Goal: Transaction & Acquisition: Purchase product/service

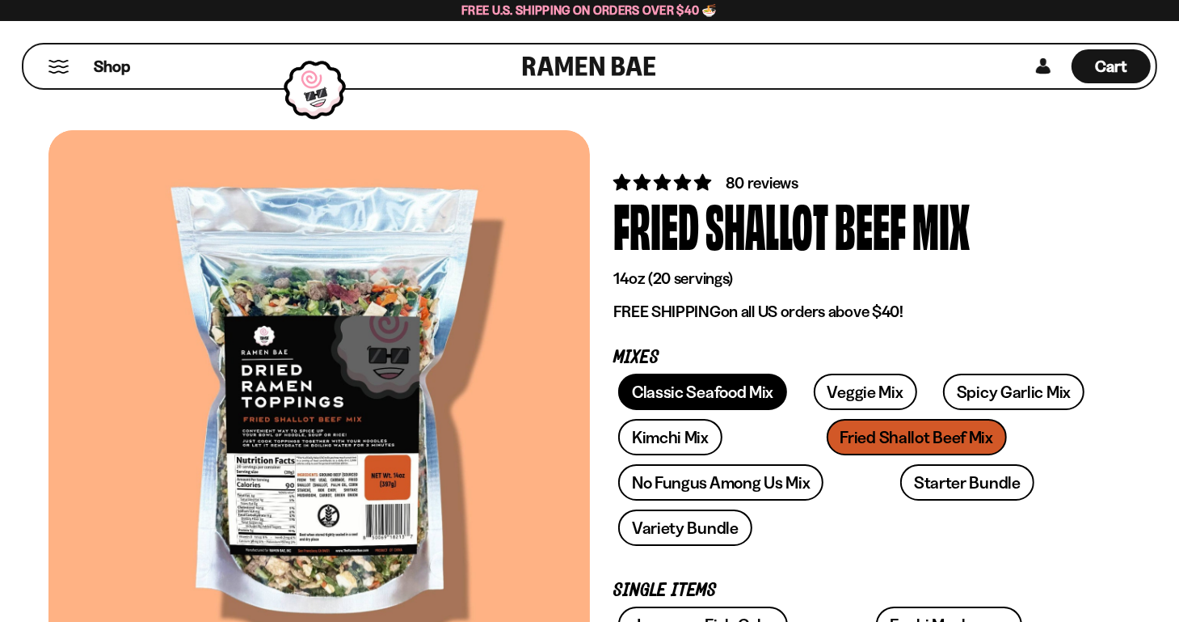
click at [692, 386] on link "Classic Seafood Mix" at bounding box center [702, 391] width 169 height 36
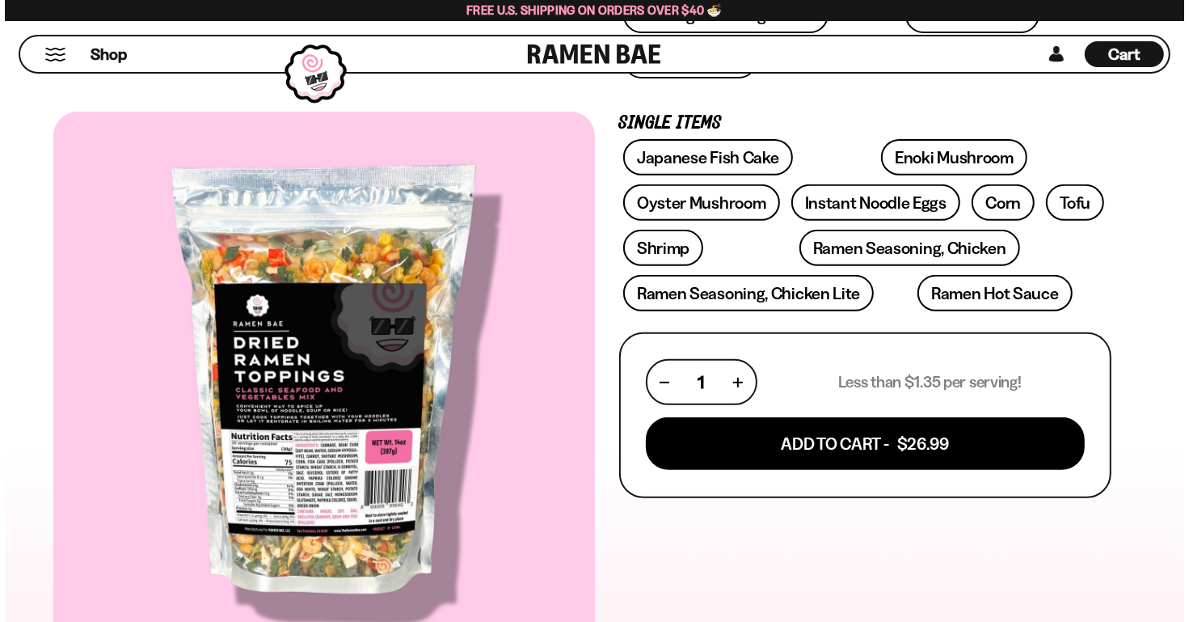
scroll to position [497, 0]
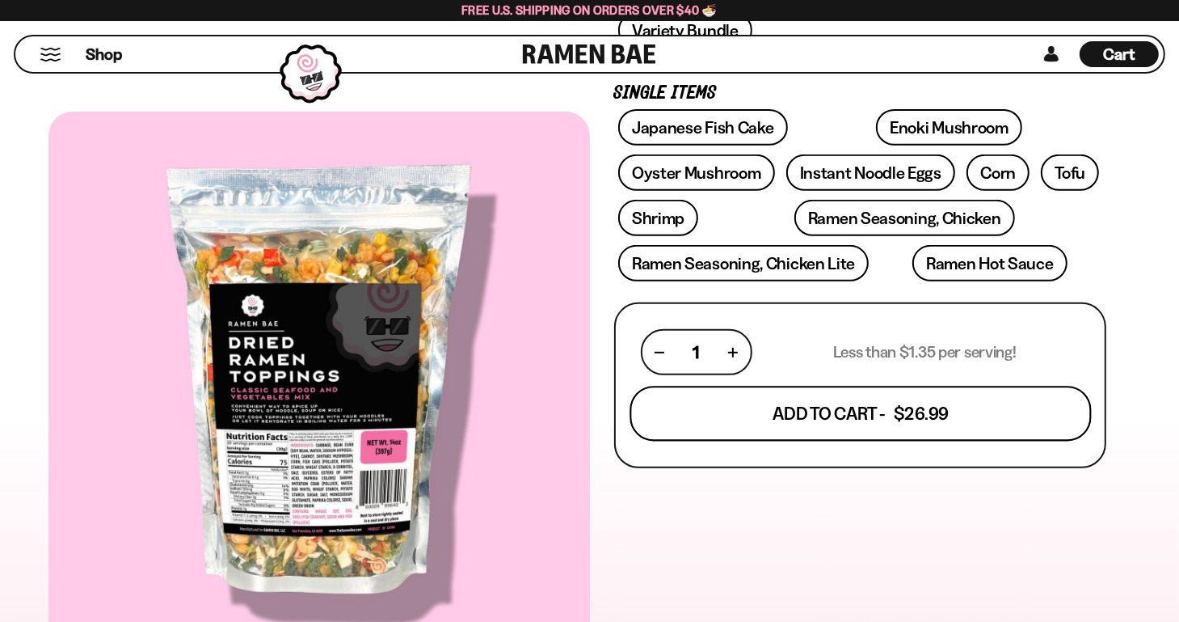
click at [731, 386] on button "Add To Cart - $26.99" at bounding box center [861, 413] width 462 height 55
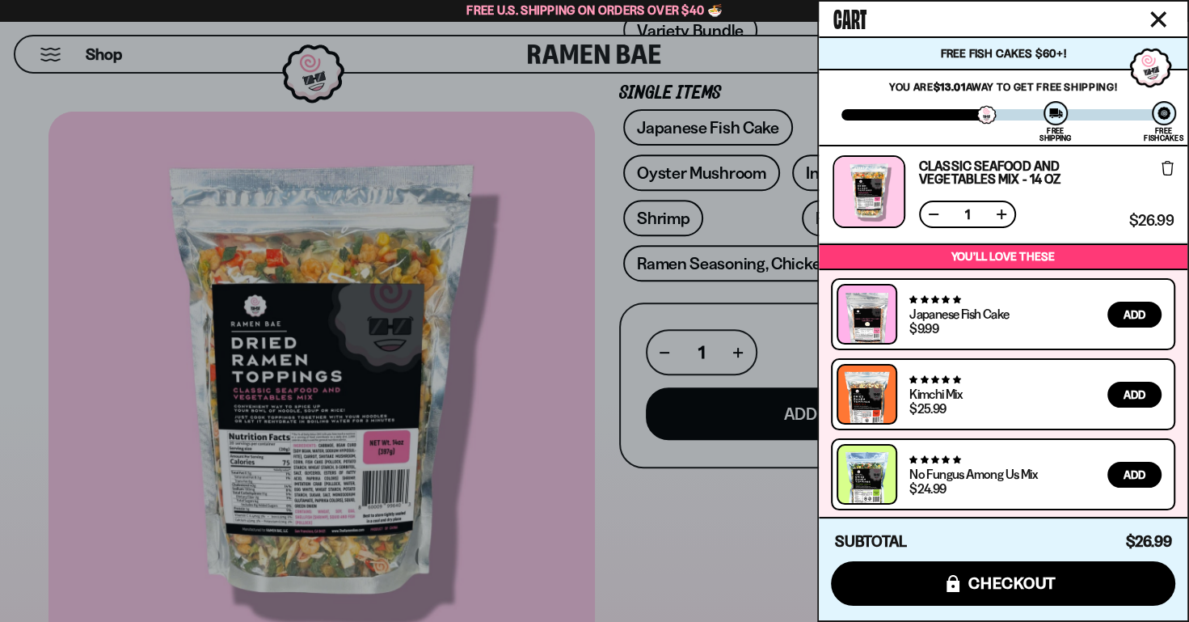
scroll to position [0, 0]
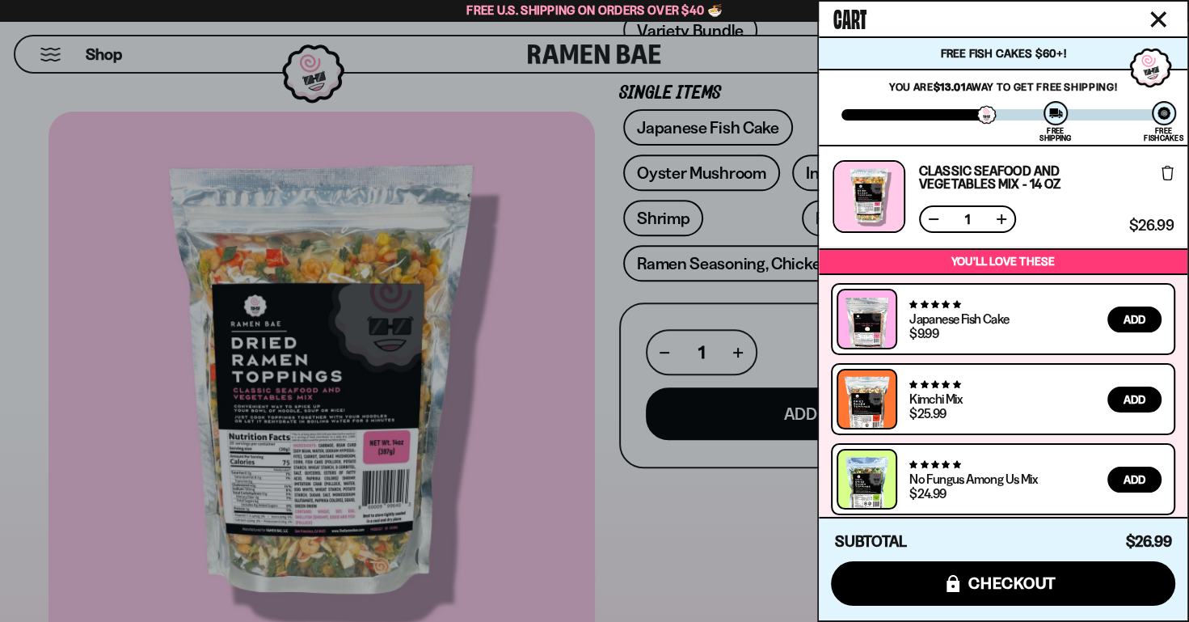
click at [1128, 477] on span "Add" at bounding box center [1134, 479] width 22 height 11
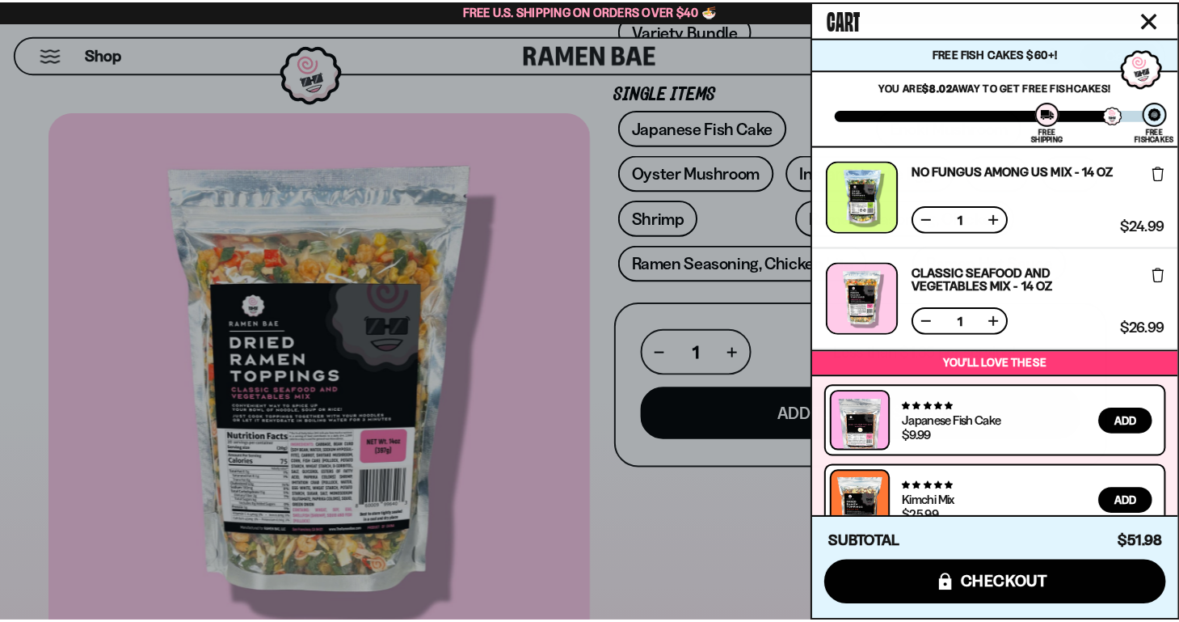
scroll to position [106, 0]
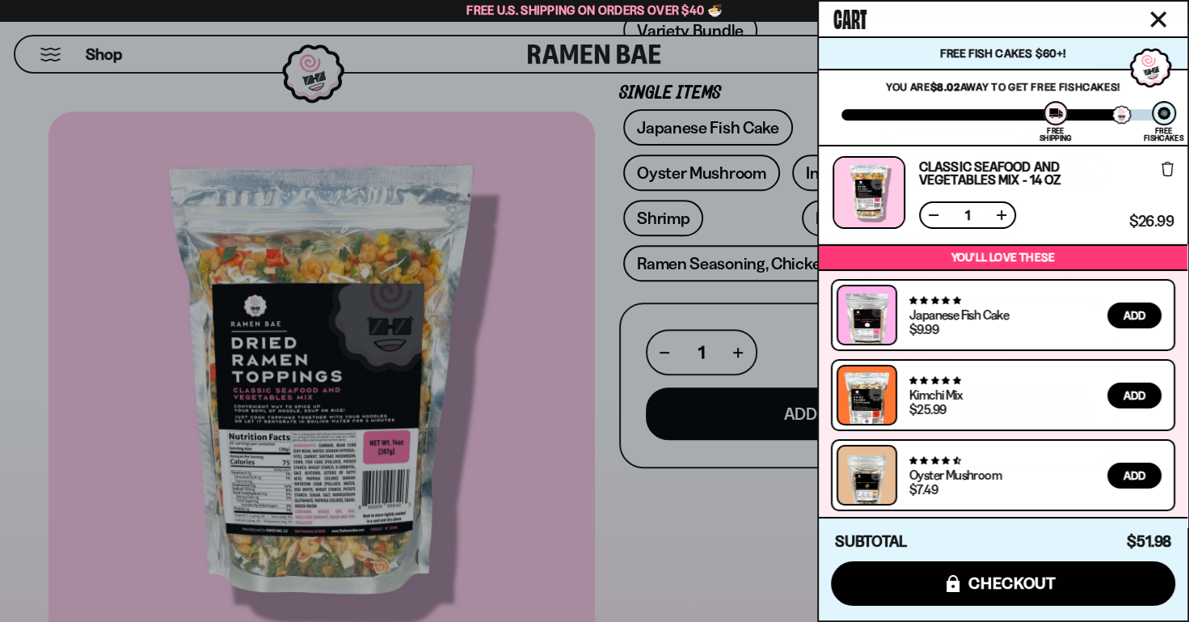
click at [1153, 17] on icon "Close cart" at bounding box center [1158, 19] width 16 height 16
